Goal: Task Accomplishment & Management: Complete application form

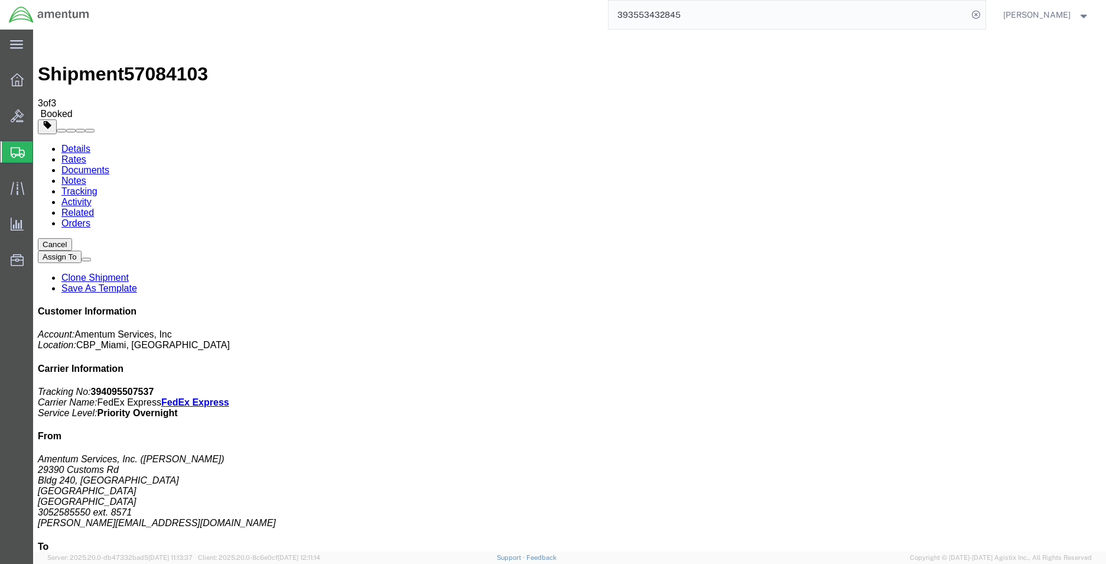
click at [0, 0] on span "Create Shipment" at bounding box center [0, 0] width 0 height 0
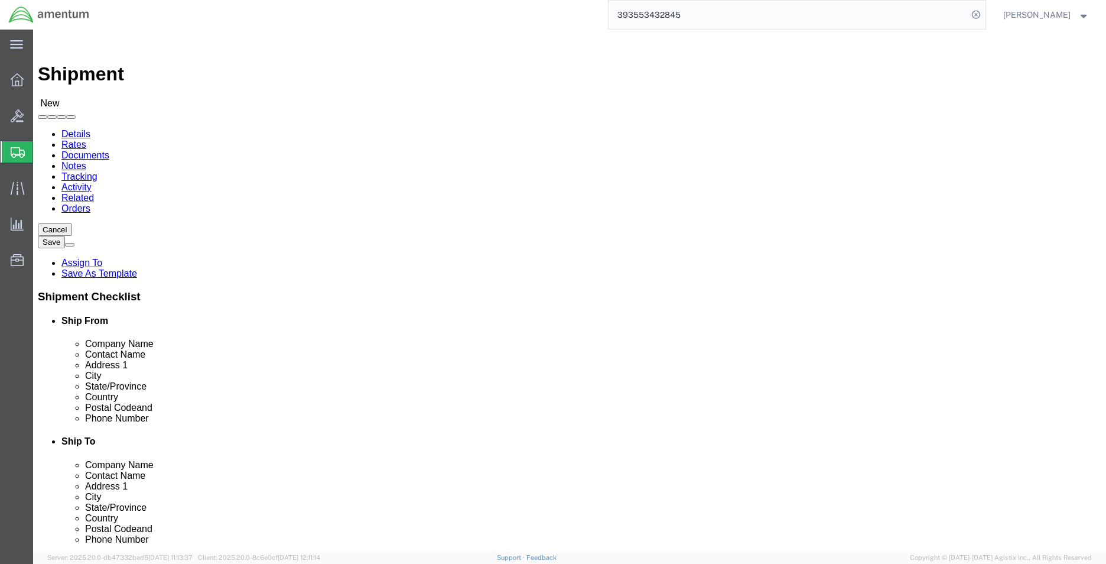
select select "MYPROFILE"
select select "FL"
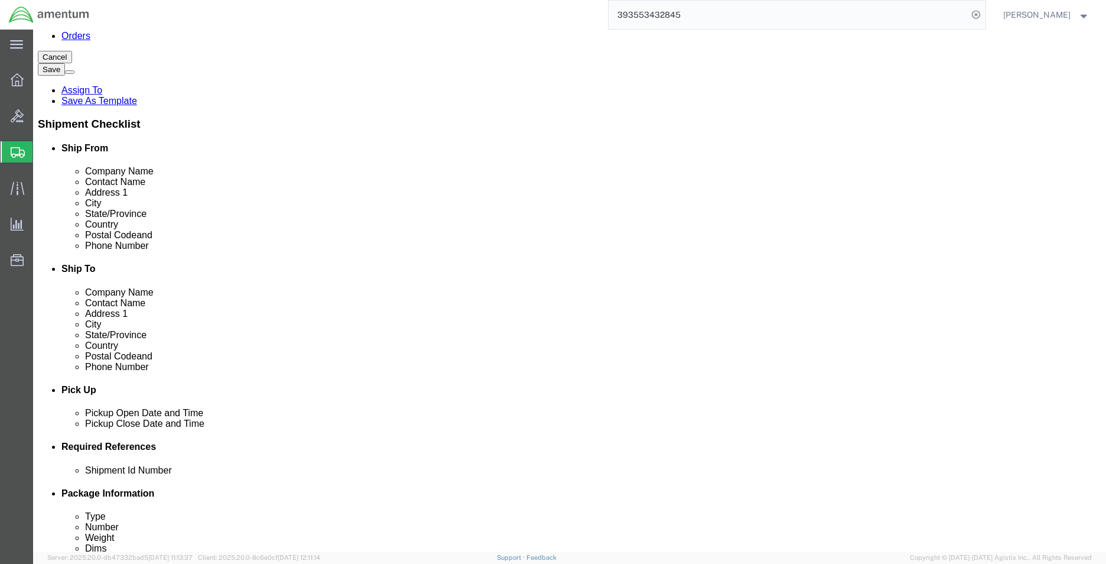
scroll to position [177, 0]
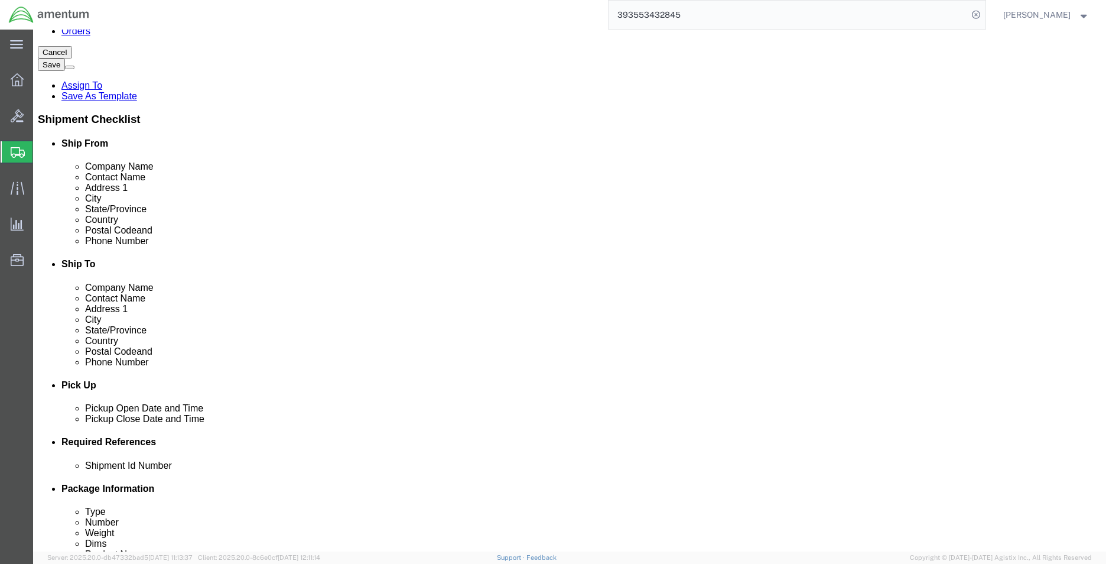
click div
click input "text"
type input "3052585550"
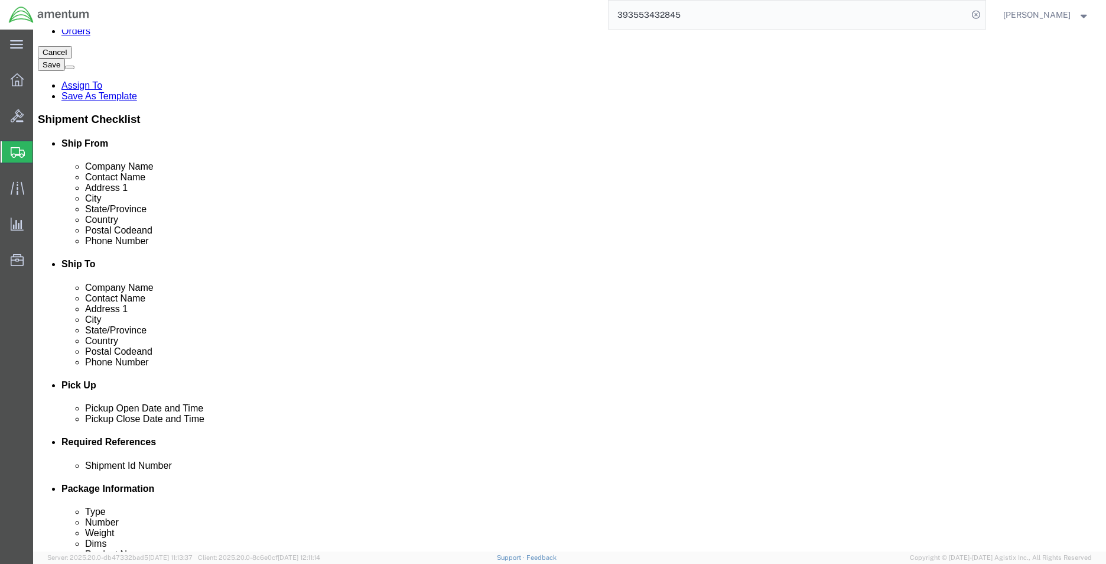
click input "text"
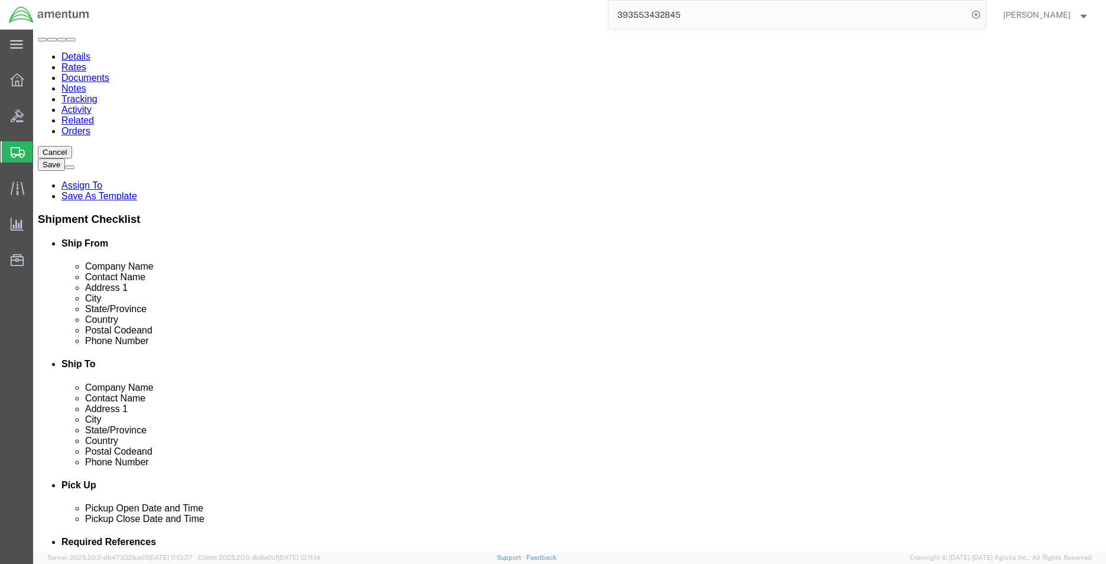
scroll to position [0, 0]
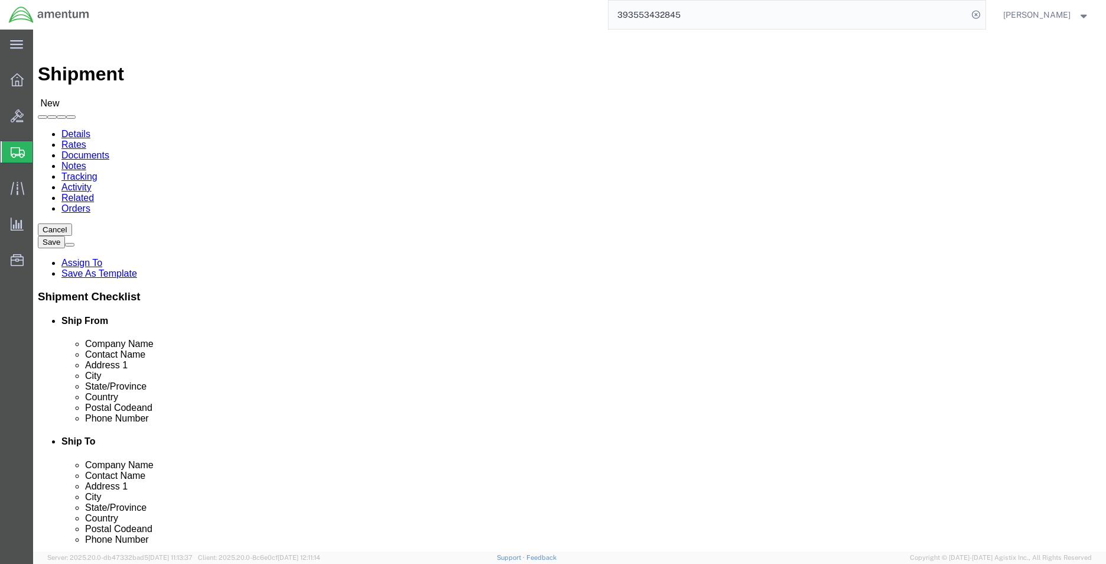
type input "8571"
type input "EFO"
select select "49831"
select select "[GEOGRAPHIC_DATA]"
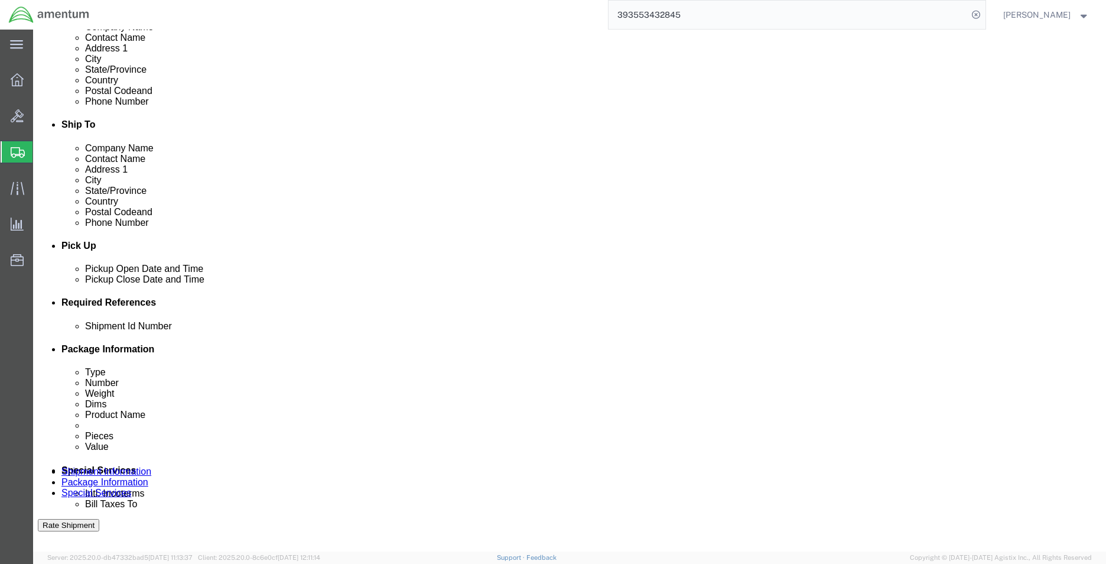
scroll to position [355, 0]
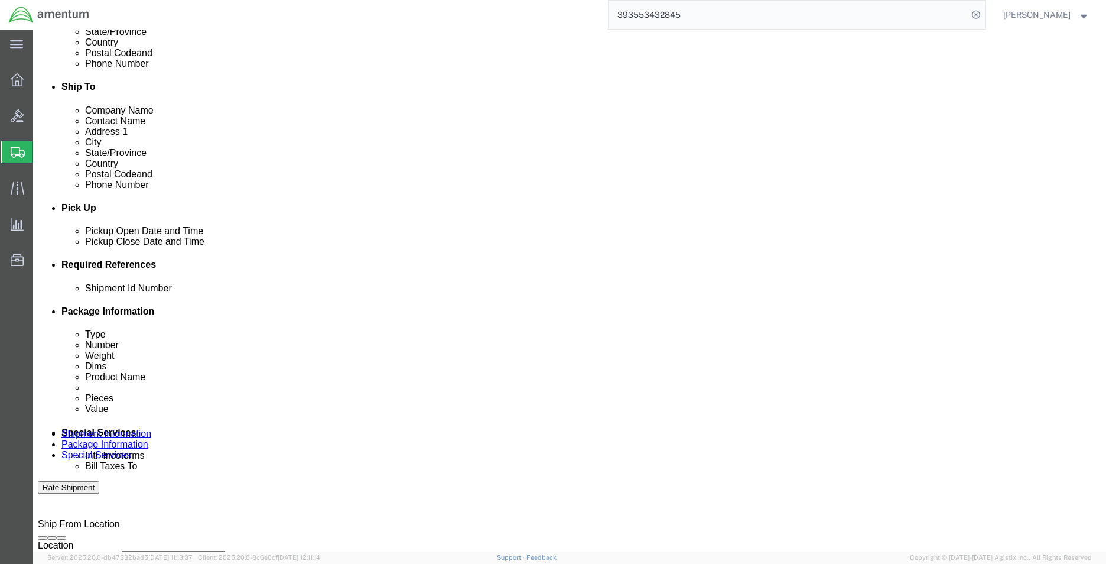
drag, startPoint x: 732, startPoint y: 332, endPoint x: 751, endPoint y: 332, distance: 18.9
click div "References Add reference"
click button "Add reference"
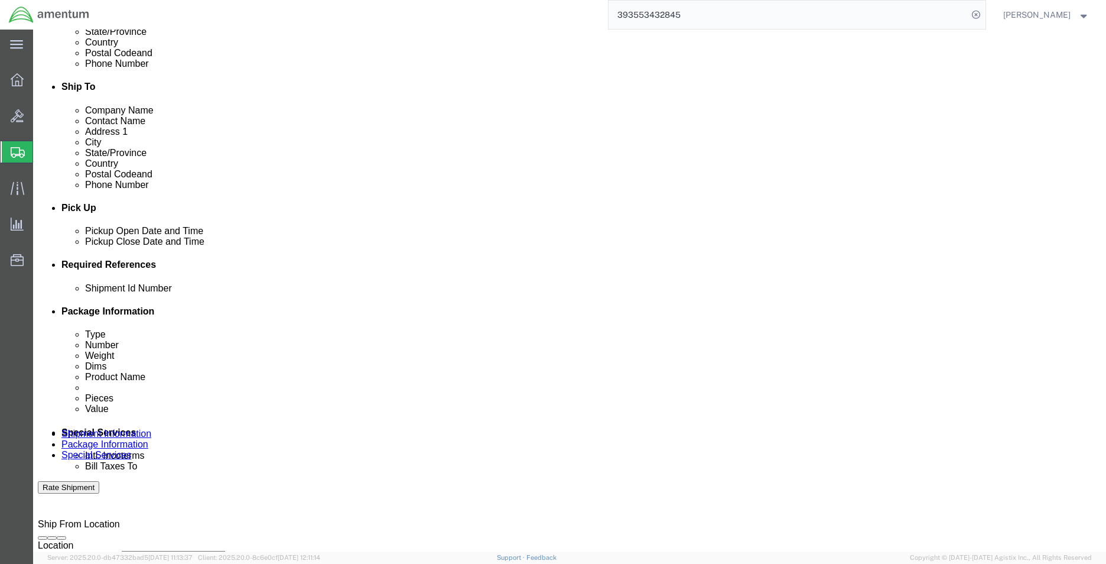
click select "Select Account Type Activity ID Airline Appointment Number ASN Batch Request # …"
select select "DEPT"
click select "Select Account Type Activity ID Airline Appointment Number ASN Batch Request # …"
click input "text"
type input "CBP"
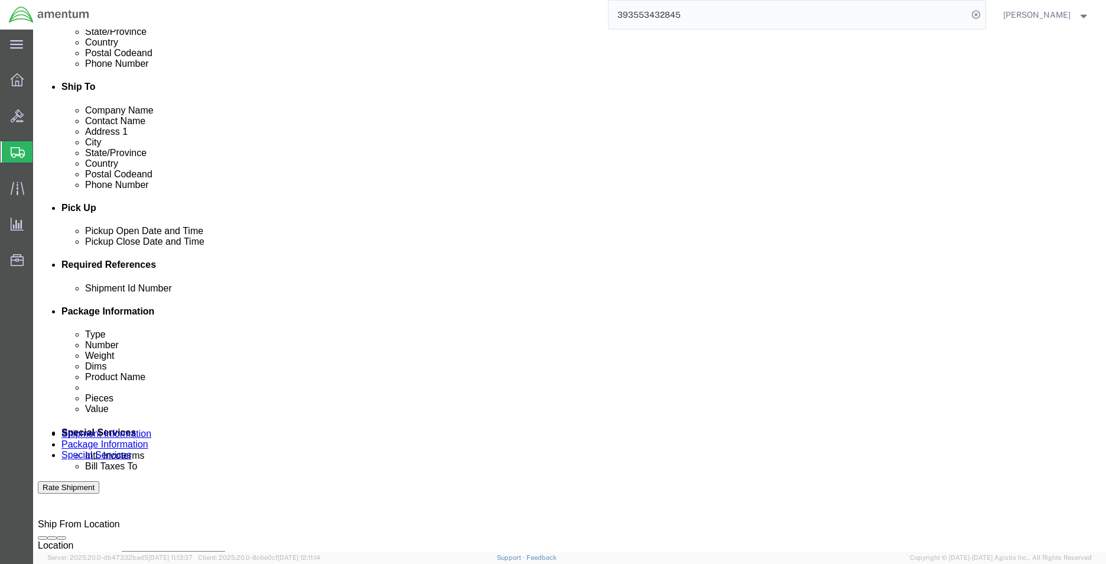
click select "Select Account Type Activity ID Airline Appointment Number ASN Batch Request # …"
select select "PROJNUM"
click select "Select Account Type Activity ID Airline Appointment Number ASN Batch Request # …"
click input "text"
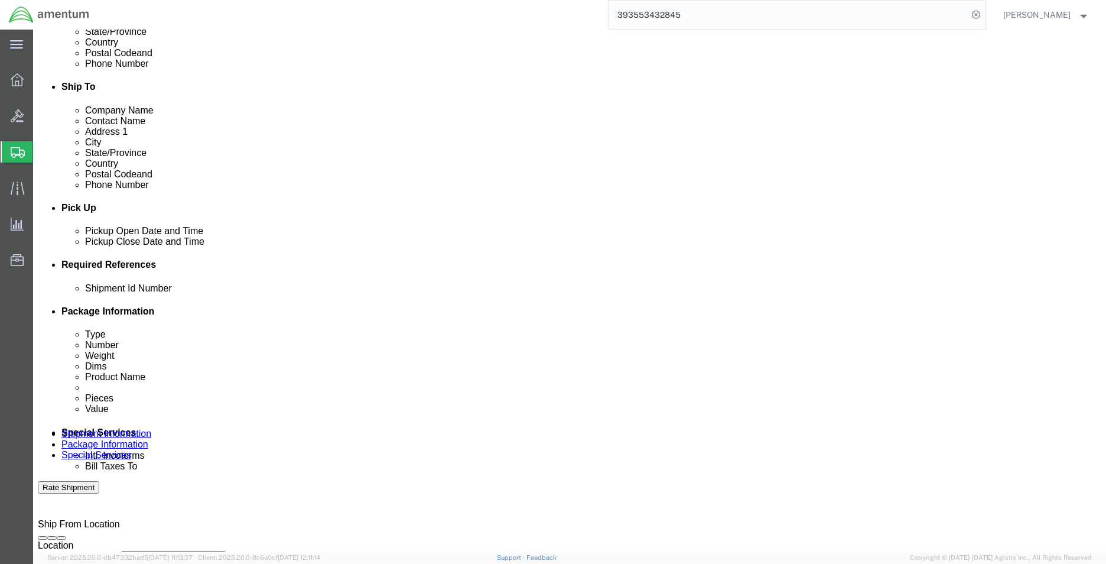
type input "6118.04.03.2219.000.EMI.0000"
click select "Select Account Type Activity ID Airline Appointment Number ASN Batch Request # …"
select select "CUSTREF"
click select "Select Account Type Activity ID Airline Appointment Number ASN Batch Request # …"
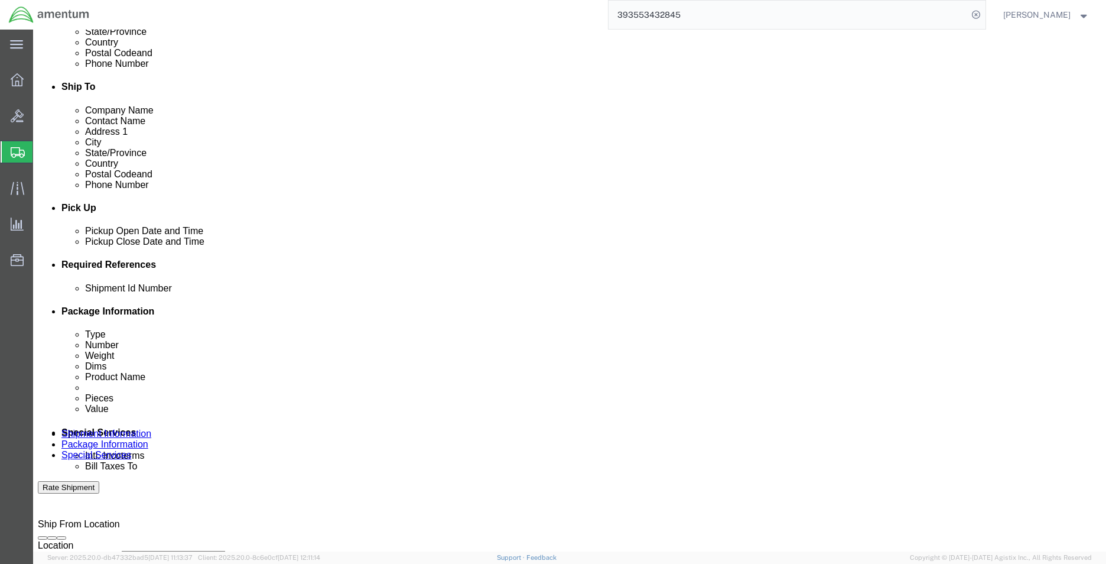
click input "text"
type input "548-004945"
click link "Package Information"
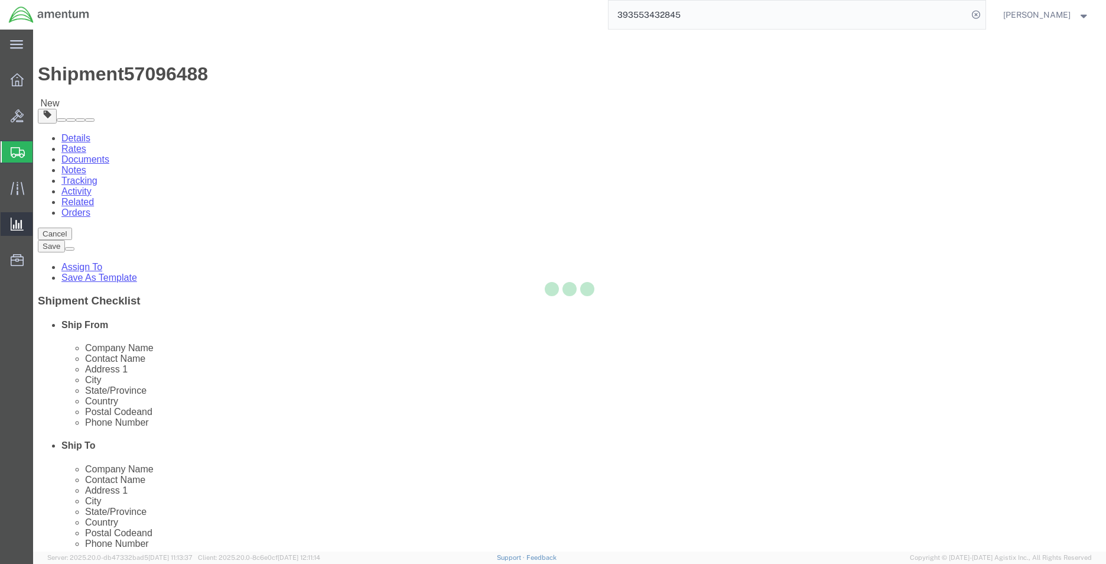
select select "CBOX"
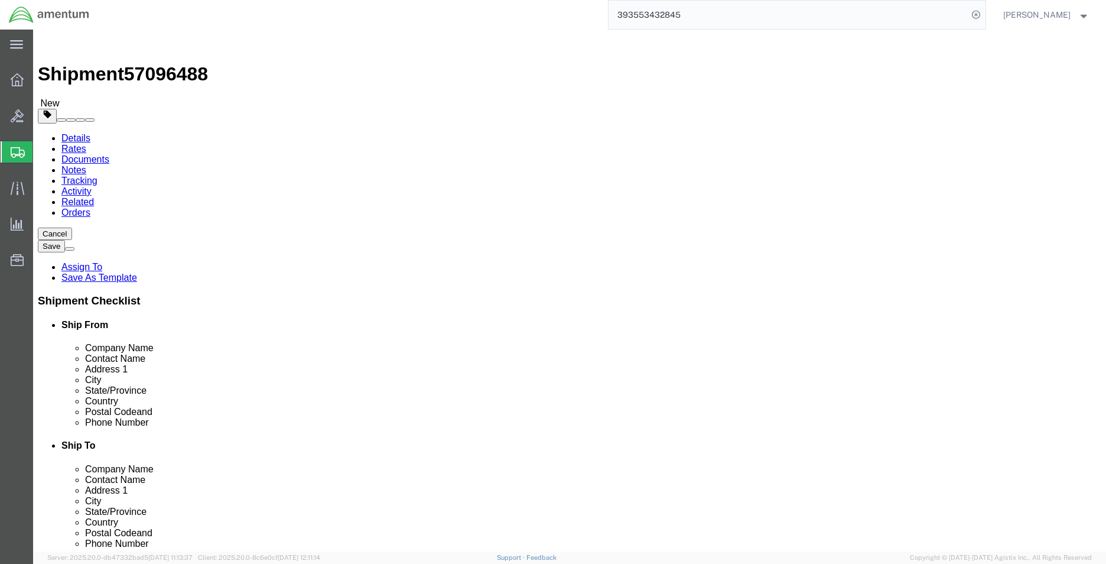
click input "text"
type input "8"
type input "4"
type input "14"
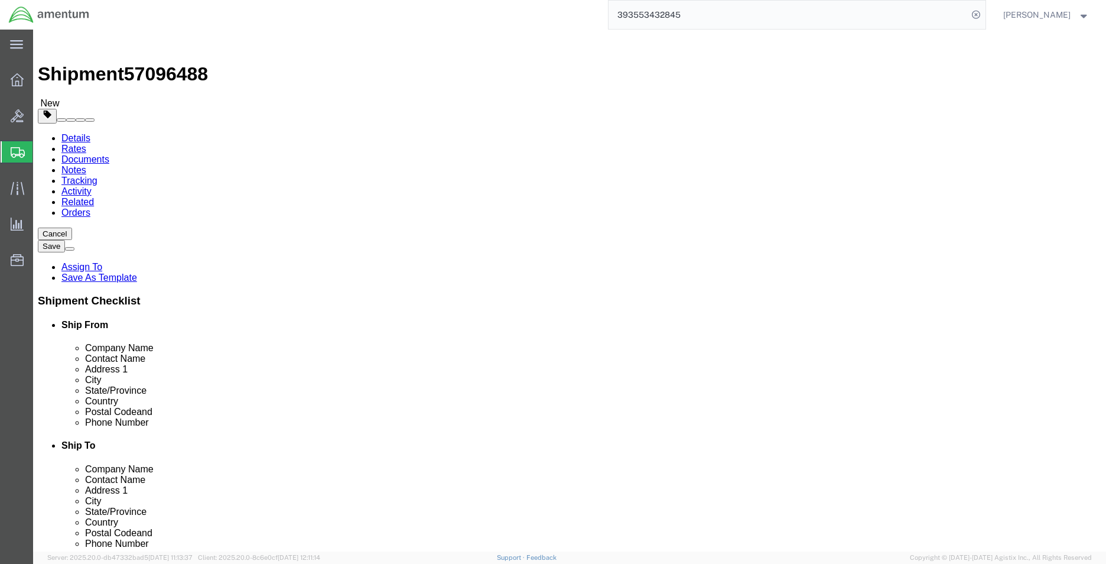
type input "4.5"
click link "Add Content"
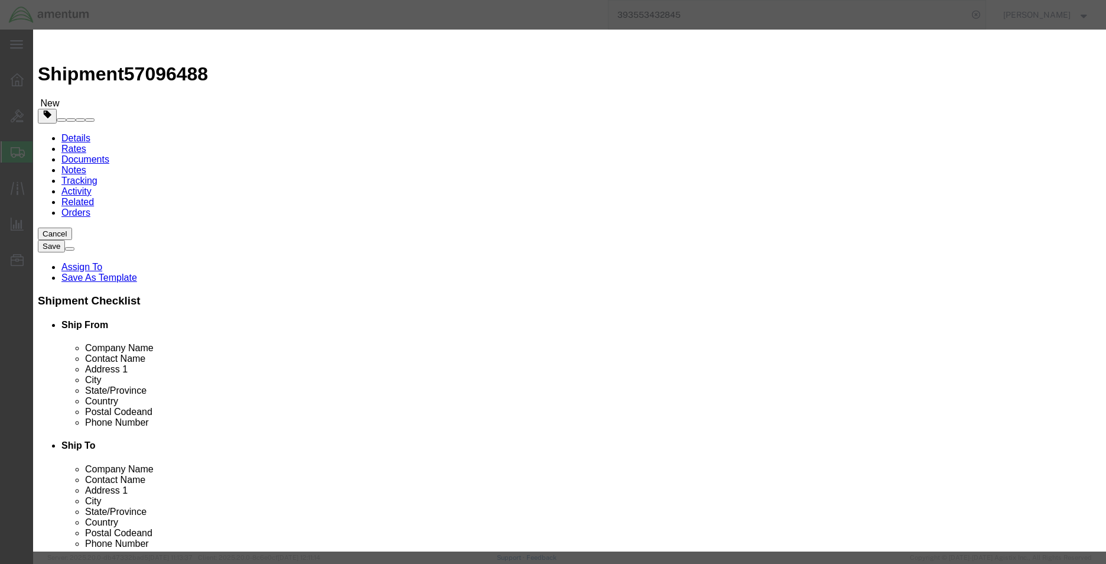
click div "Commodity library"
click input "text"
type input "NVG HSI INDICATOR"
type input "1.00"
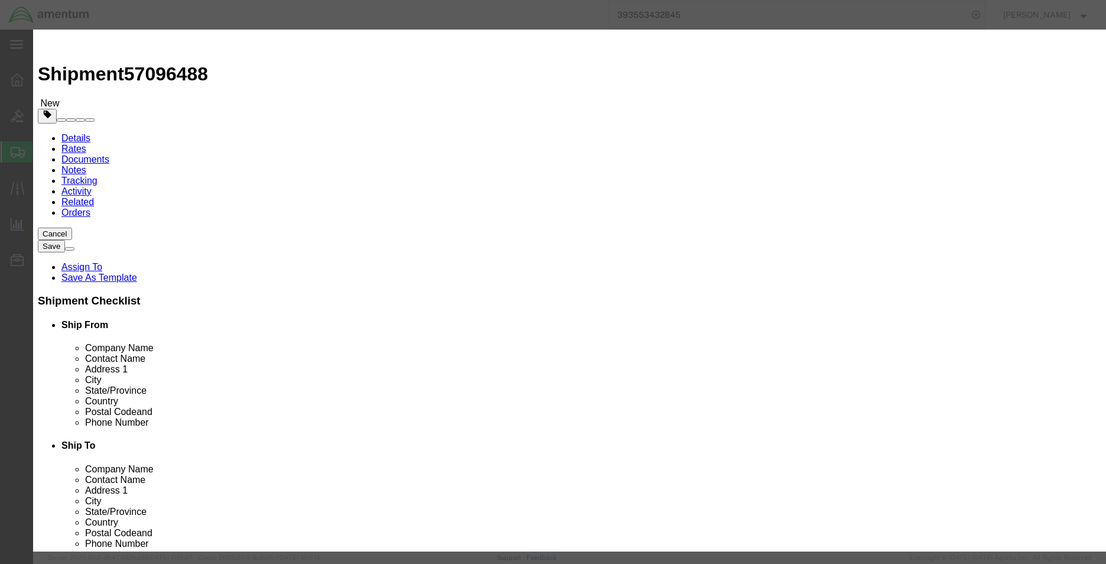
type input "2000"
click button "Save & Close"
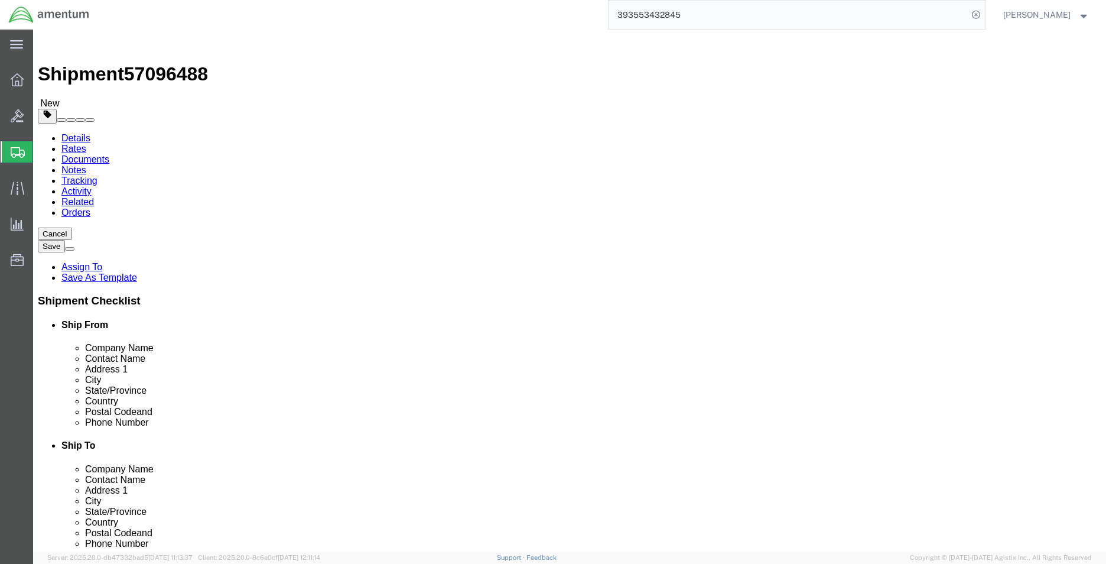
click link "Shipment Information"
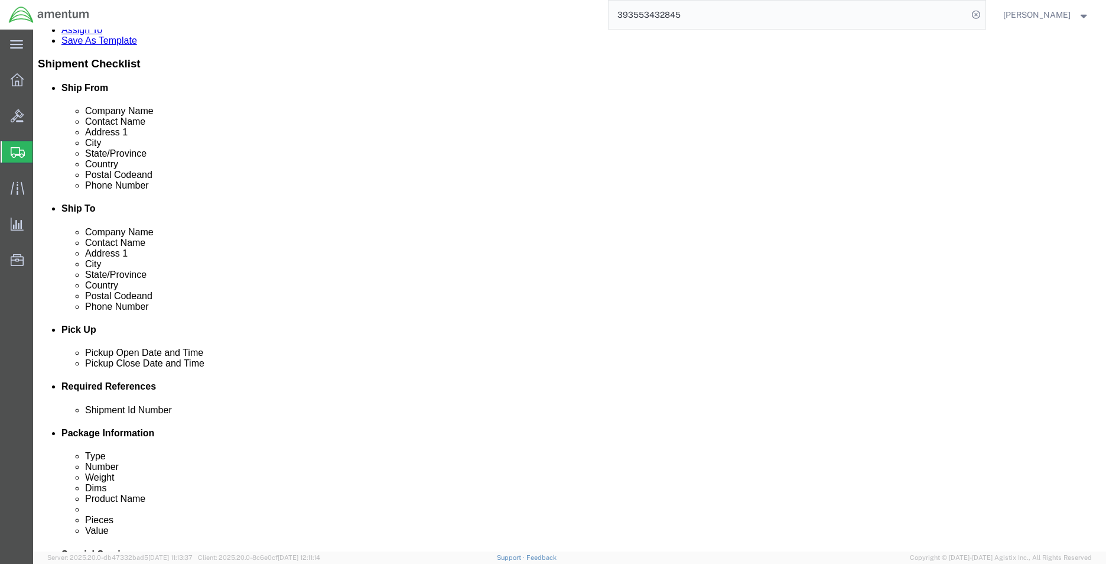
scroll to position [515, 0]
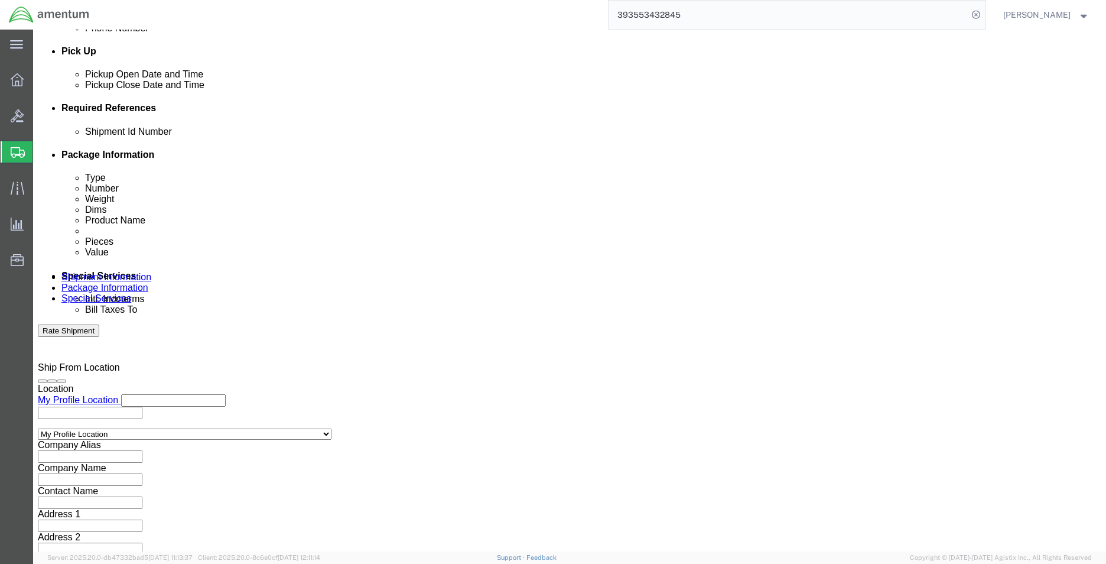
click span "57096488"
copy span "57096488"
click input "text"
paste input "57096488"
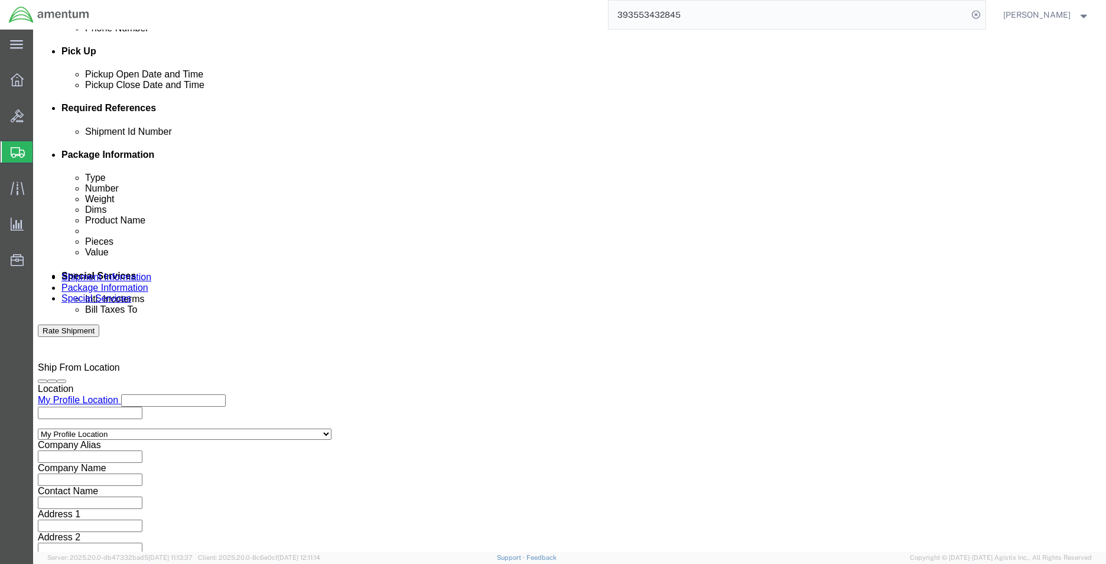
type input "57096488"
click button "Rate Shipment"
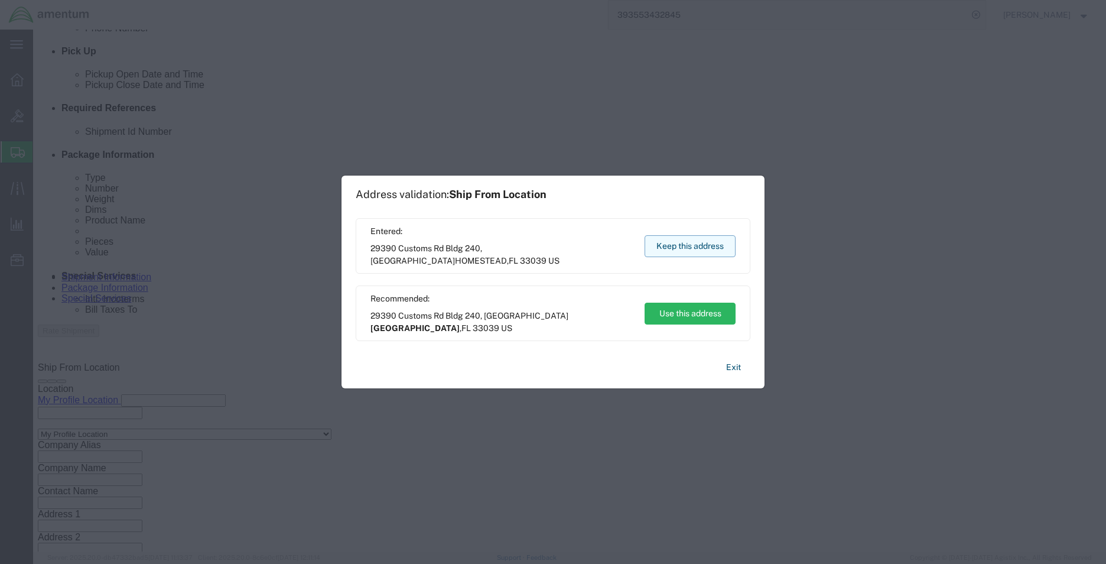
click at [695, 239] on button "Keep this address" at bounding box center [690, 246] width 91 height 22
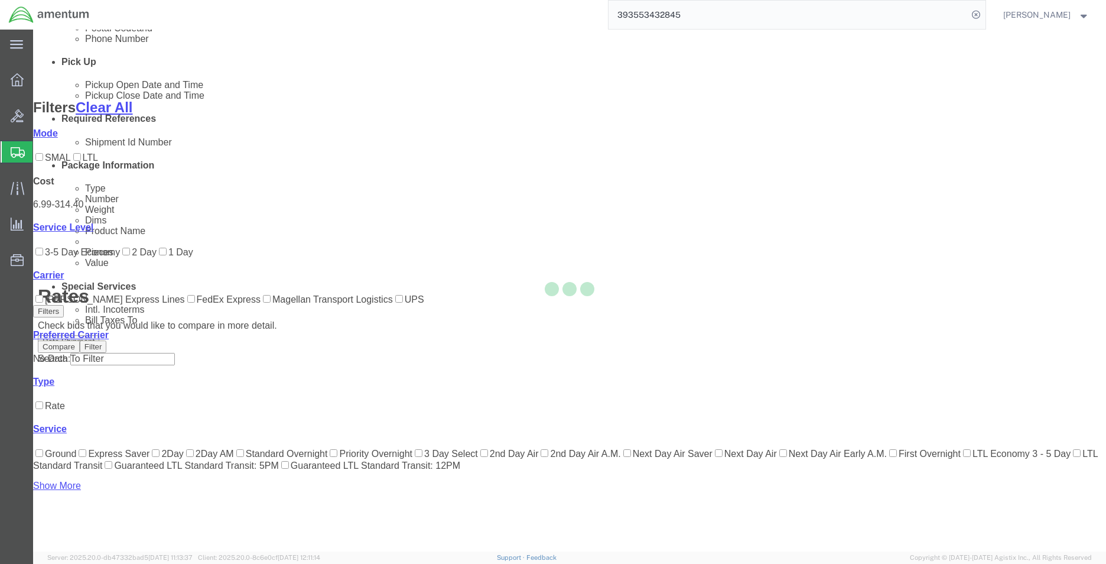
scroll to position [119, 0]
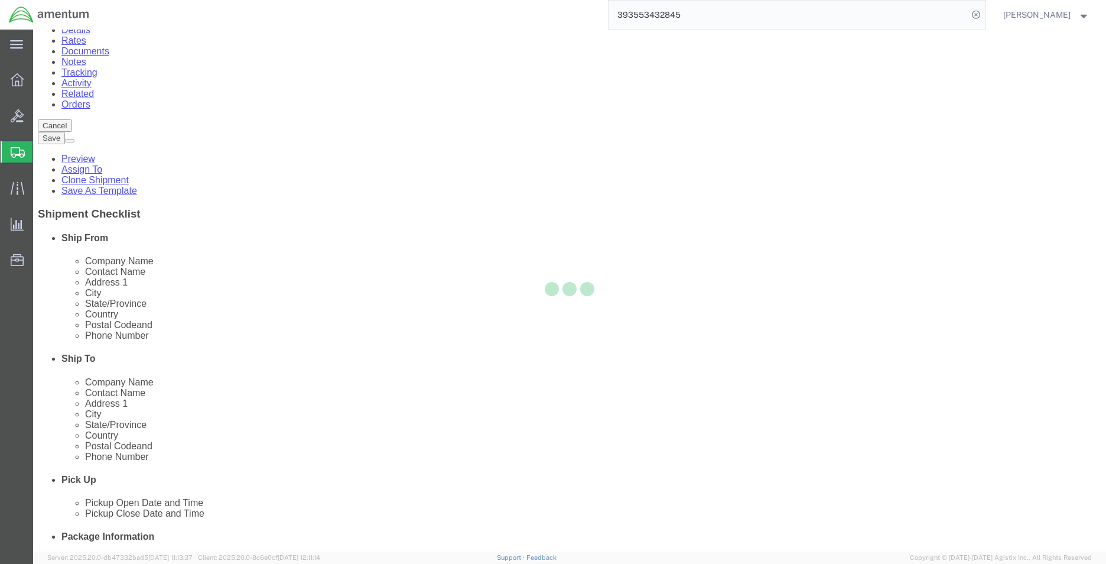
scroll to position [0, 0]
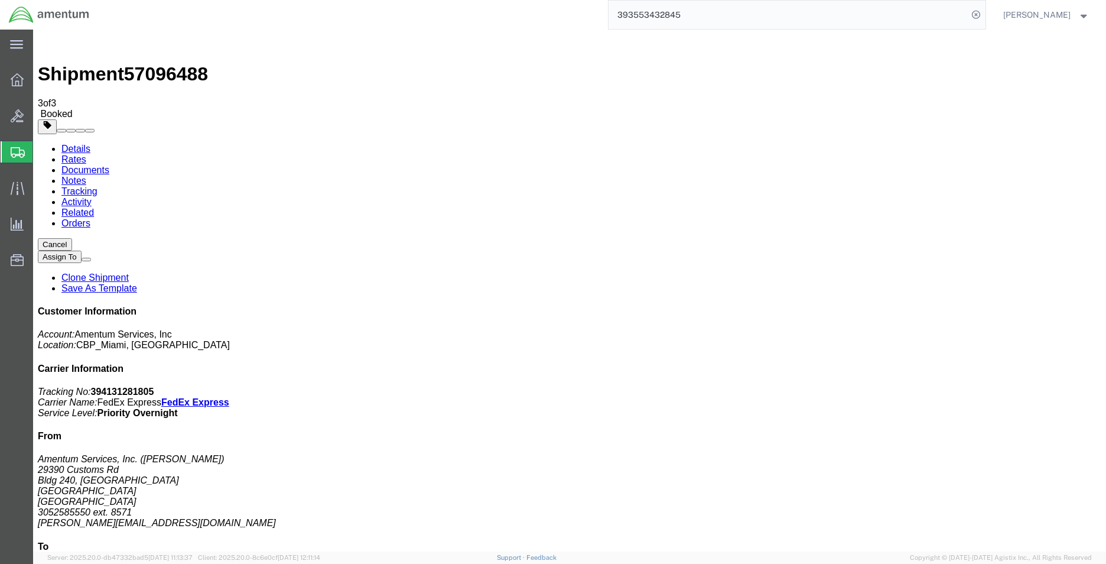
click at [129, 272] on link "Clone Shipment" at bounding box center [94, 277] width 67 height 10
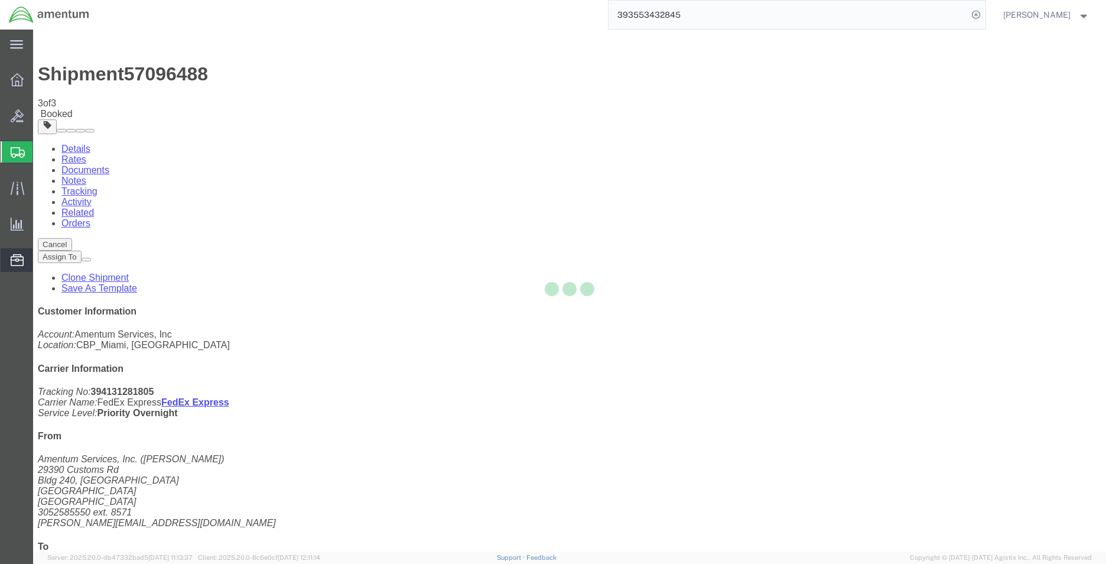
select select "49931"
select select "49831"
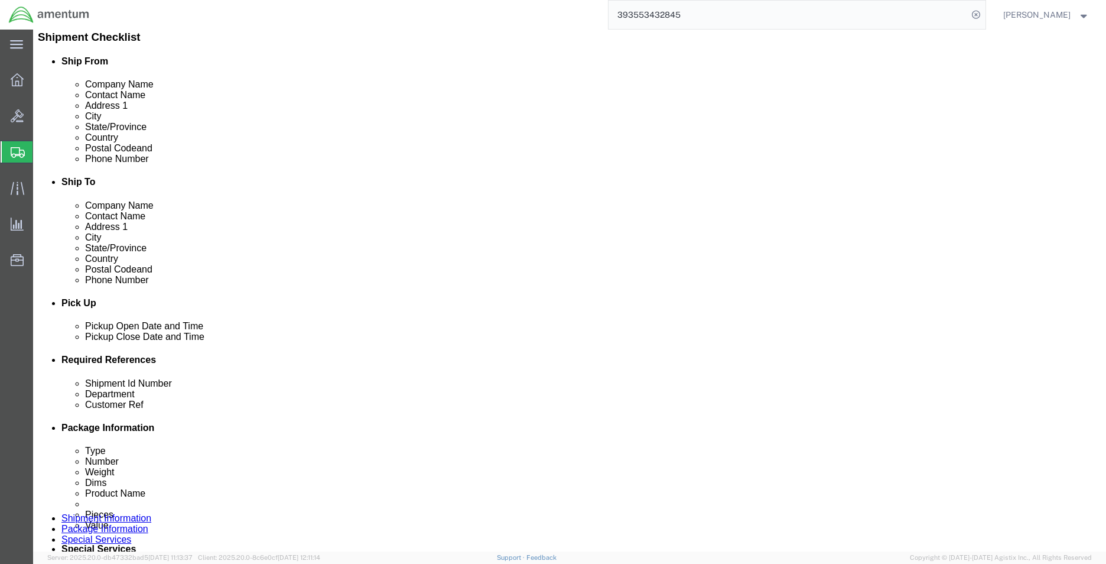
scroll to position [295, 0]
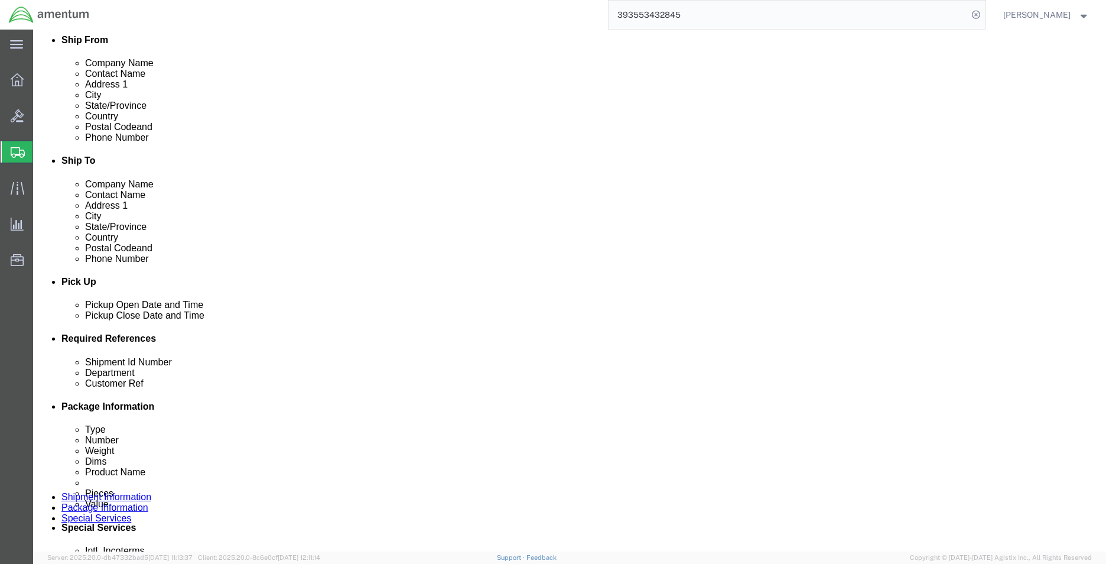
click input "548-004945"
type input "548-004936,004941,004942,004948,005907"
click div "Shipment Id Number 57096488 Select Account Type Activity ID Airline Appointment…"
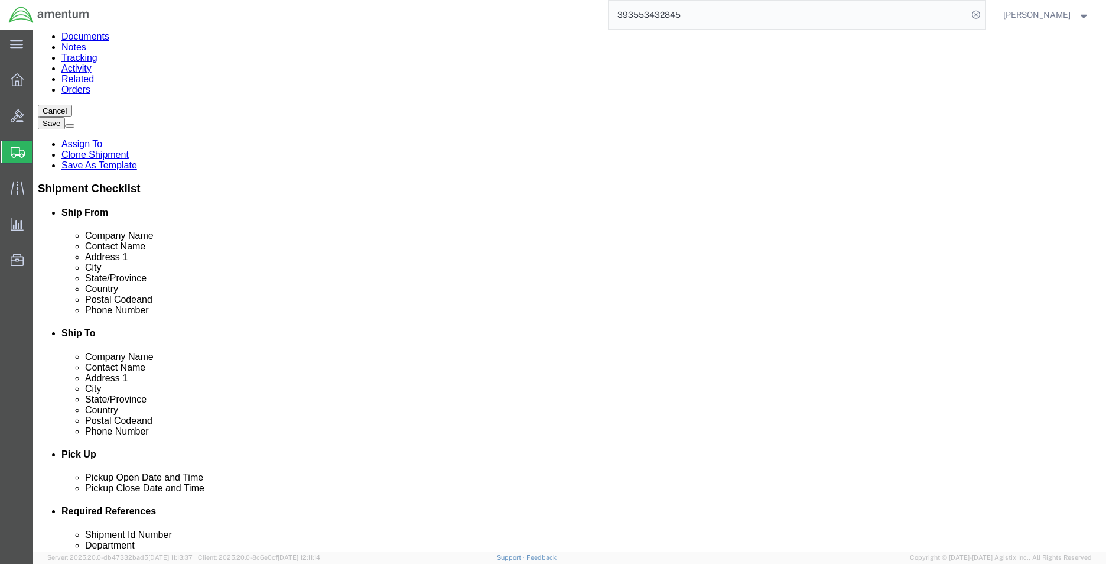
scroll to position [0, 0]
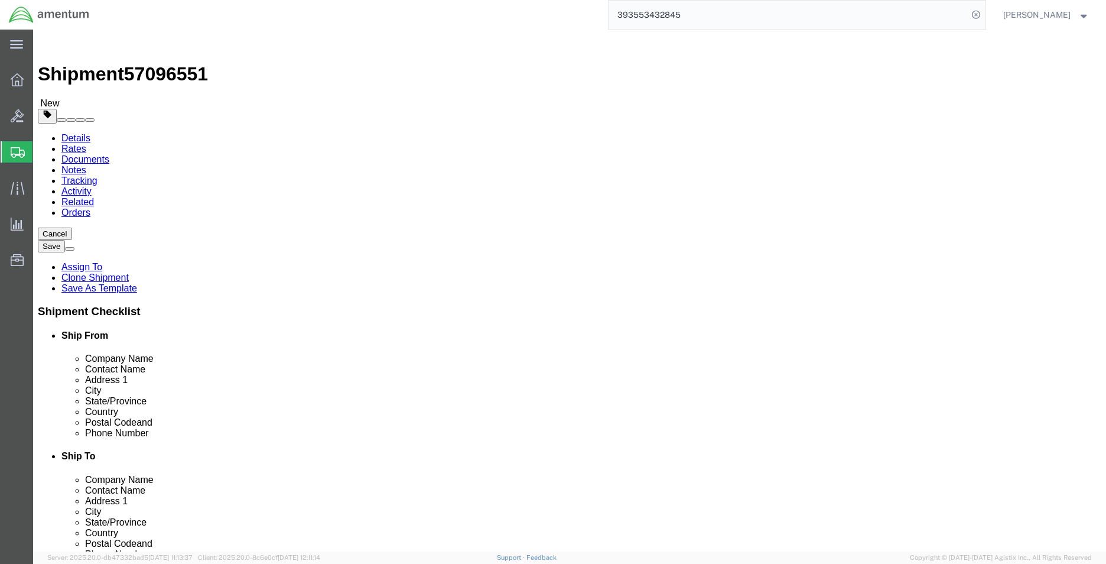
drag, startPoint x: 150, startPoint y: 83, endPoint x: 232, endPoint y: 197, distance: 139.7
click link "Package Information"
click div "Package Content # 1 1 x Cardboard Box(es) Package Type Select Bale(s) Basket(s)…"
click input "8.00"
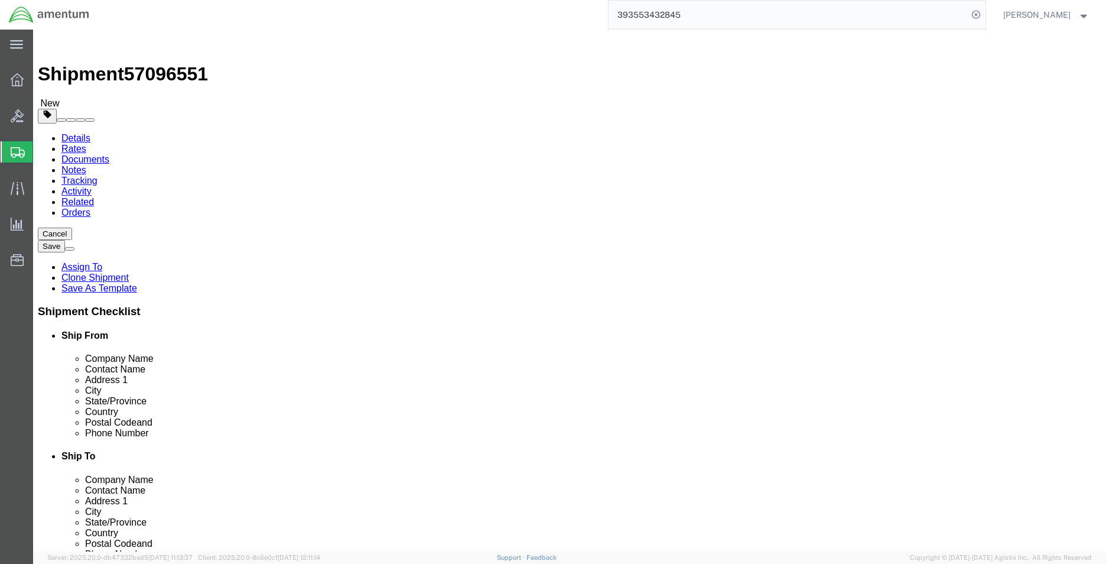
type input "24"
type input "12"
type input "22"
click dt "Pieces:"
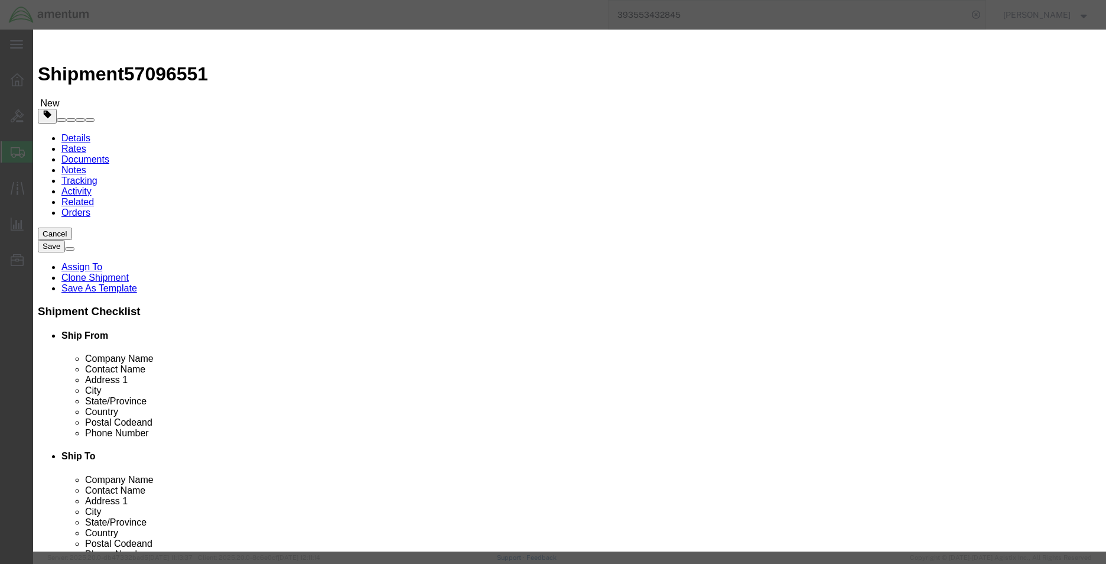
click input "NVG HSI INDICATOR"
type input "AIRCRAFT PARTS"
select select "US"
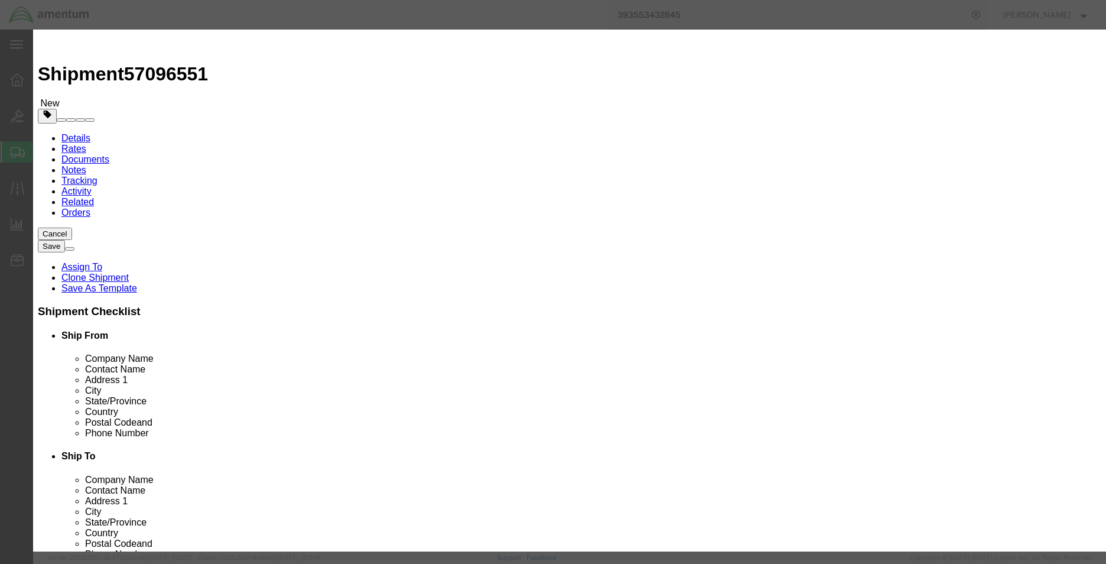
click select "Select [GEOGRAPHIC_DATA] [GEOGRAPHIC_DATA] [GEOGRAPHIC_DATA] [GEOGRAPHIC_DATA] …"
click label "Serial"
click input "1.00"
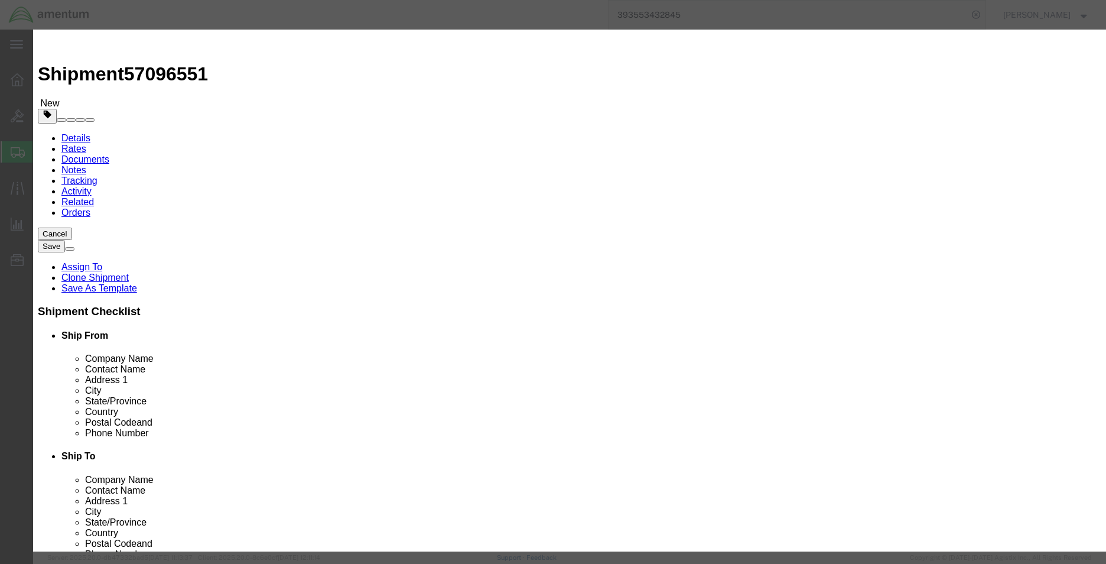
click input "1.00"
type input "6.00"
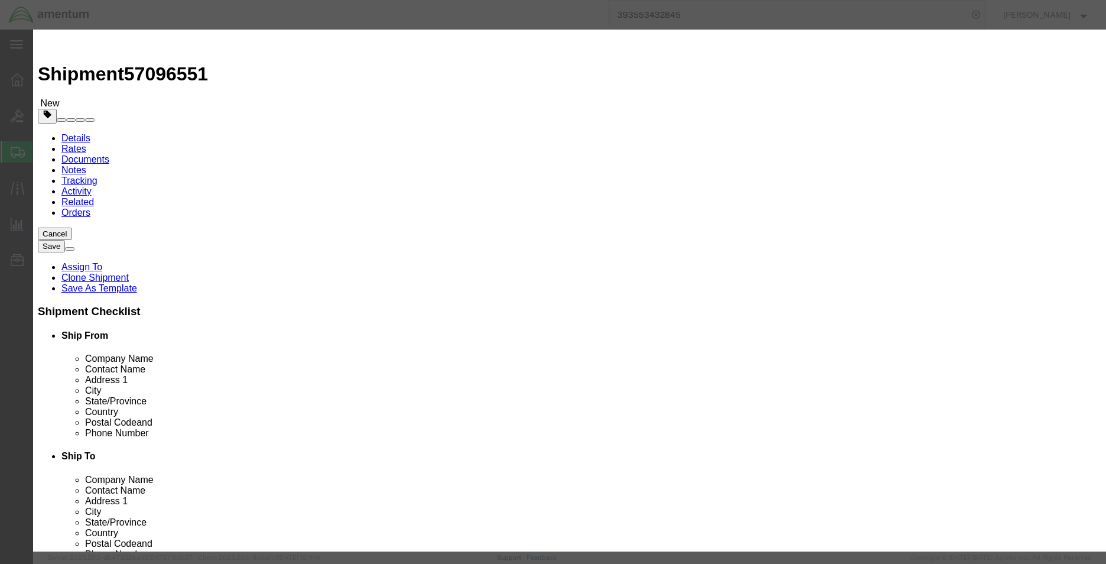
click input "12000"
type input "10000"
click div "Description Commodity Category Select Country Of Origin Select [GEOGRAPHIC_DATA…"
click button "Save & Close"
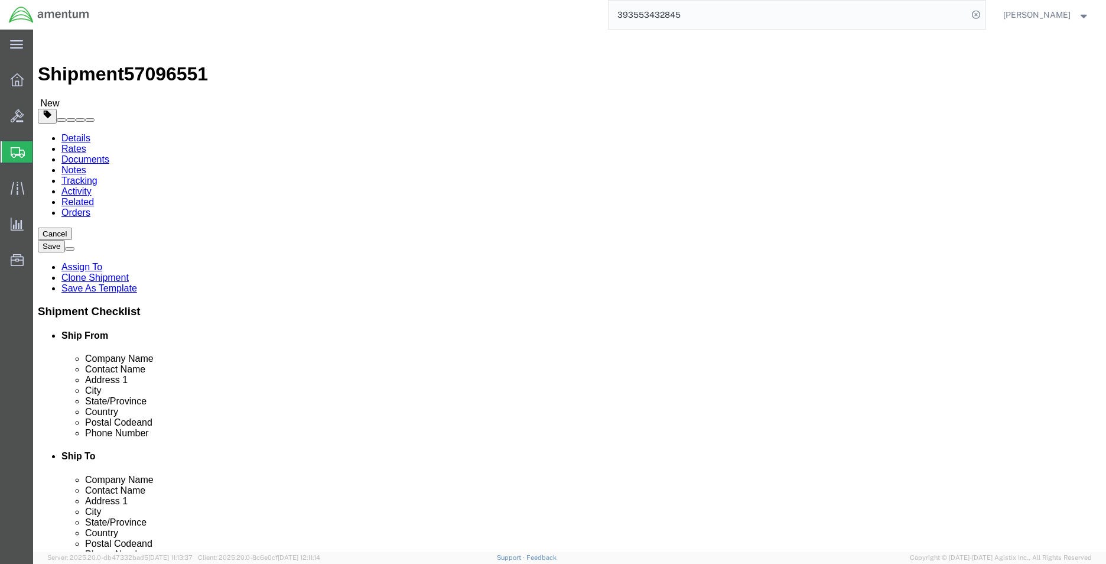
click icon
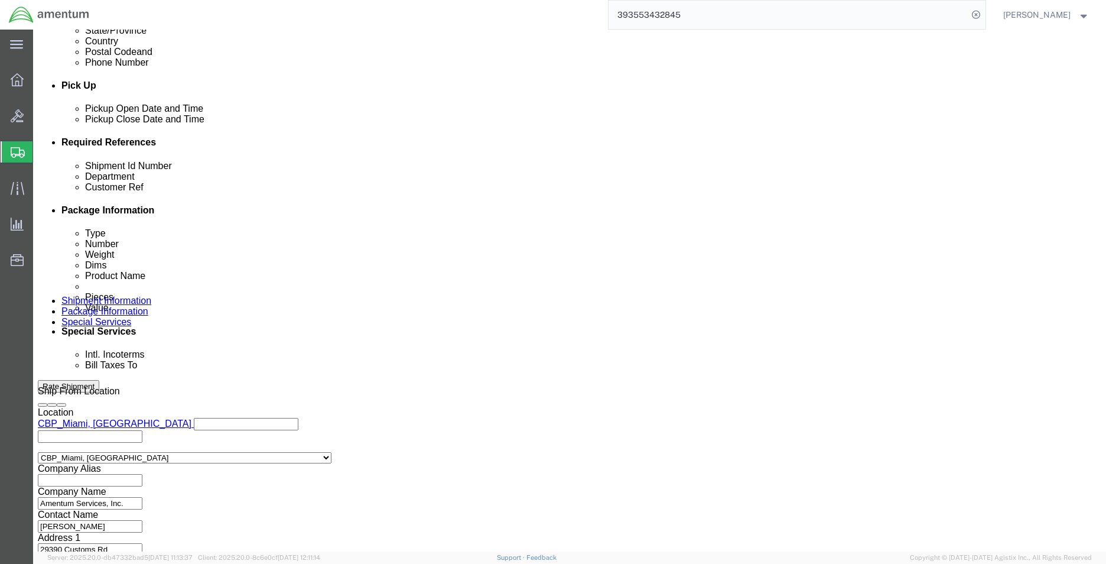
scroll to position [515, 0]
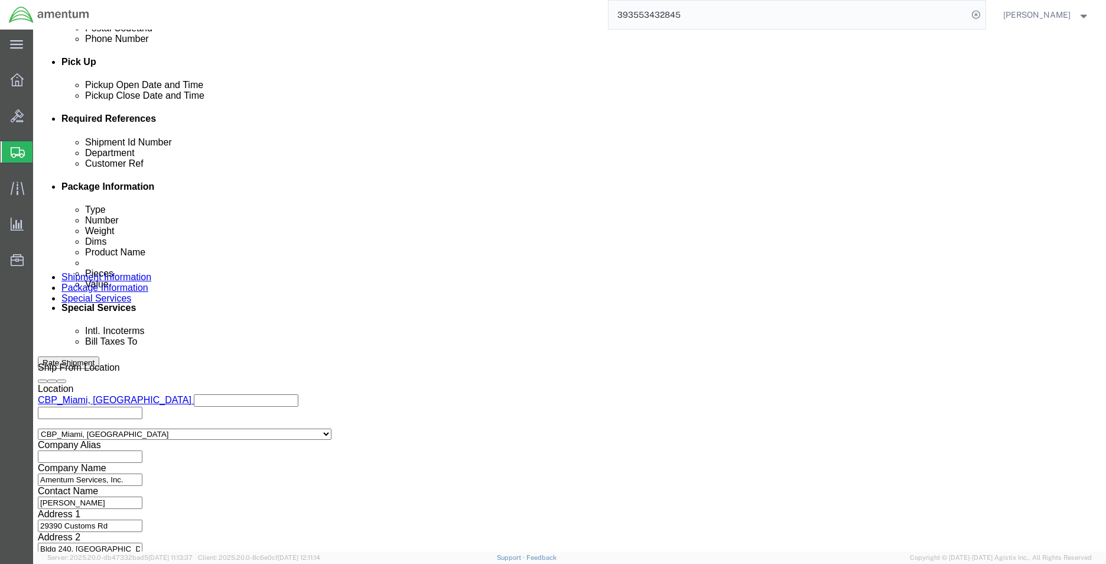
click button "Rate Shipment"
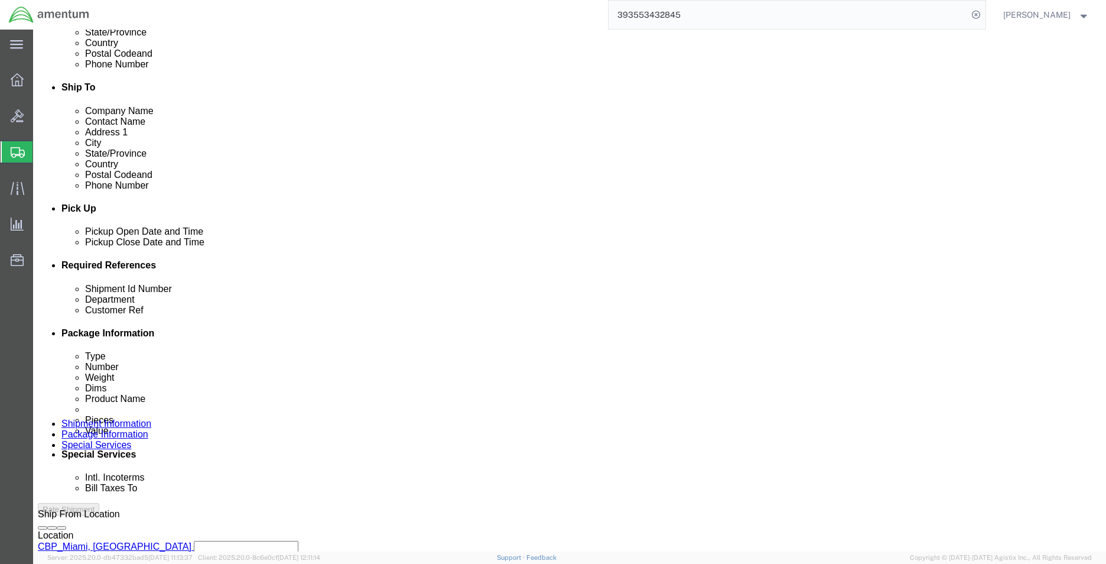
scroll to position [161, 0]
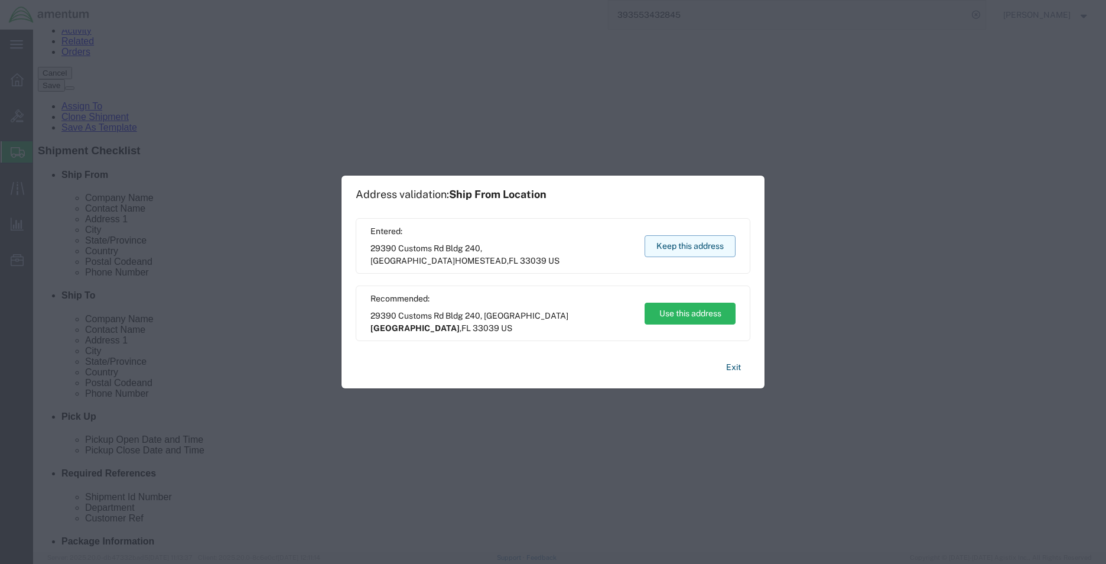
click at [685, 251] on button "Keep this address" at bounding box center [690, 246] width 91 height 22
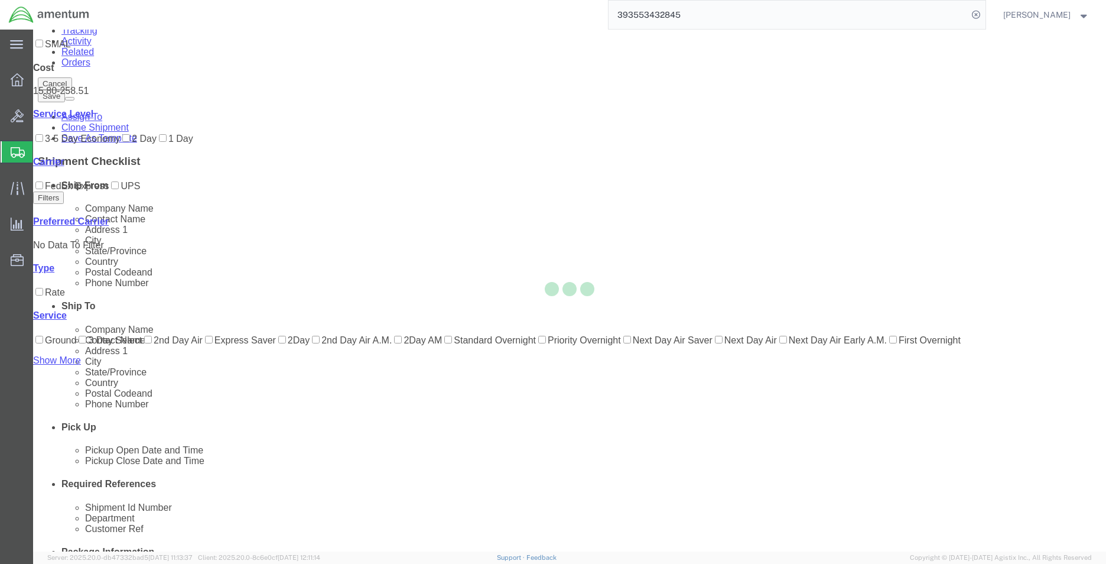
scroll to position [25, 0]
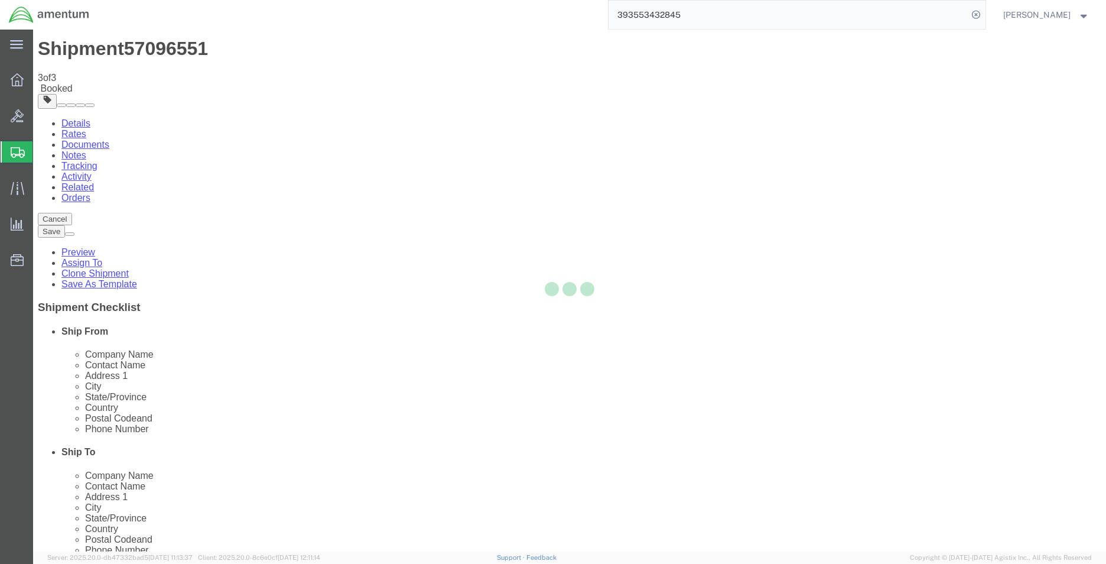
scroll to position [0, 0]
